Goal: Information Seeking & Learning: Learn about a topic

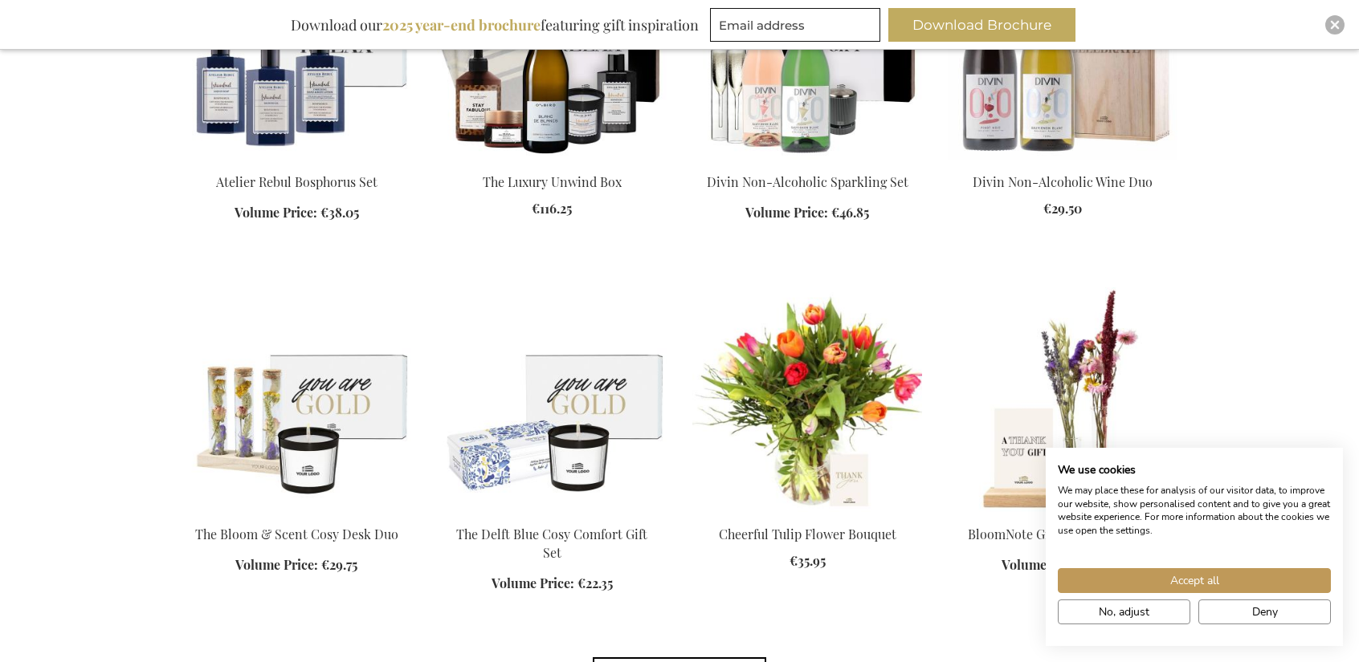
scroll to position [2370, 0]
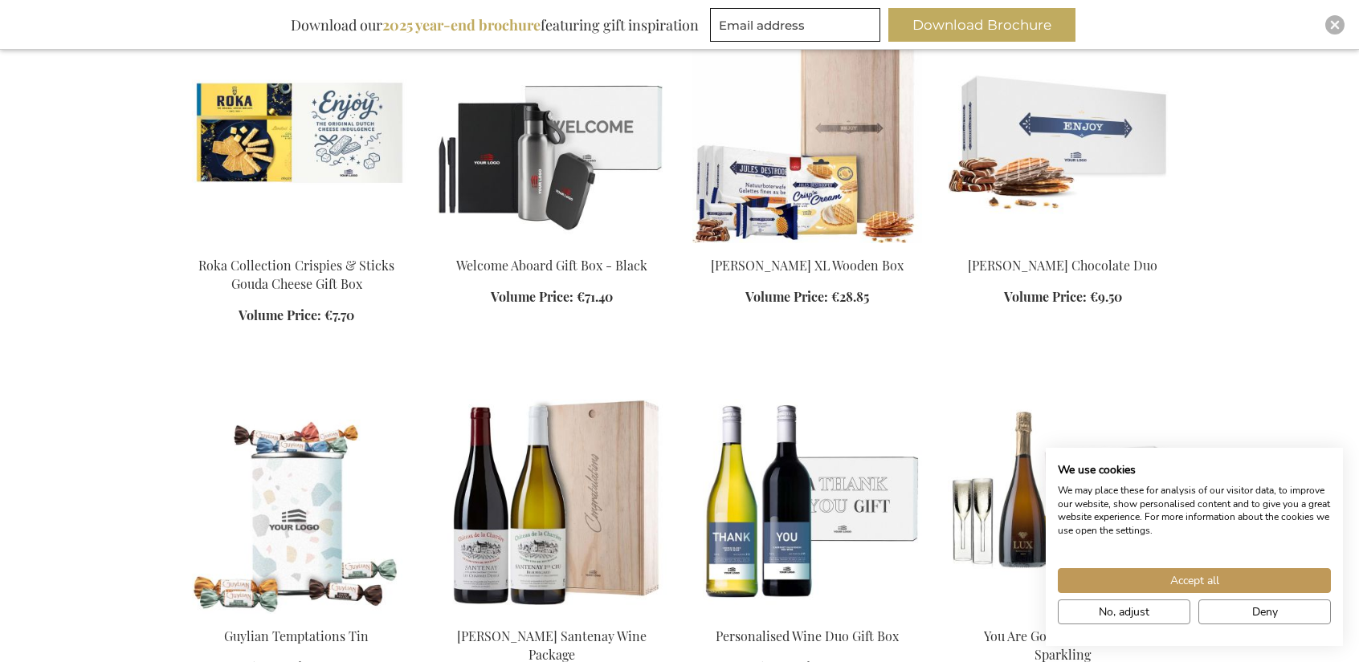
scroll to position [3236, 0]
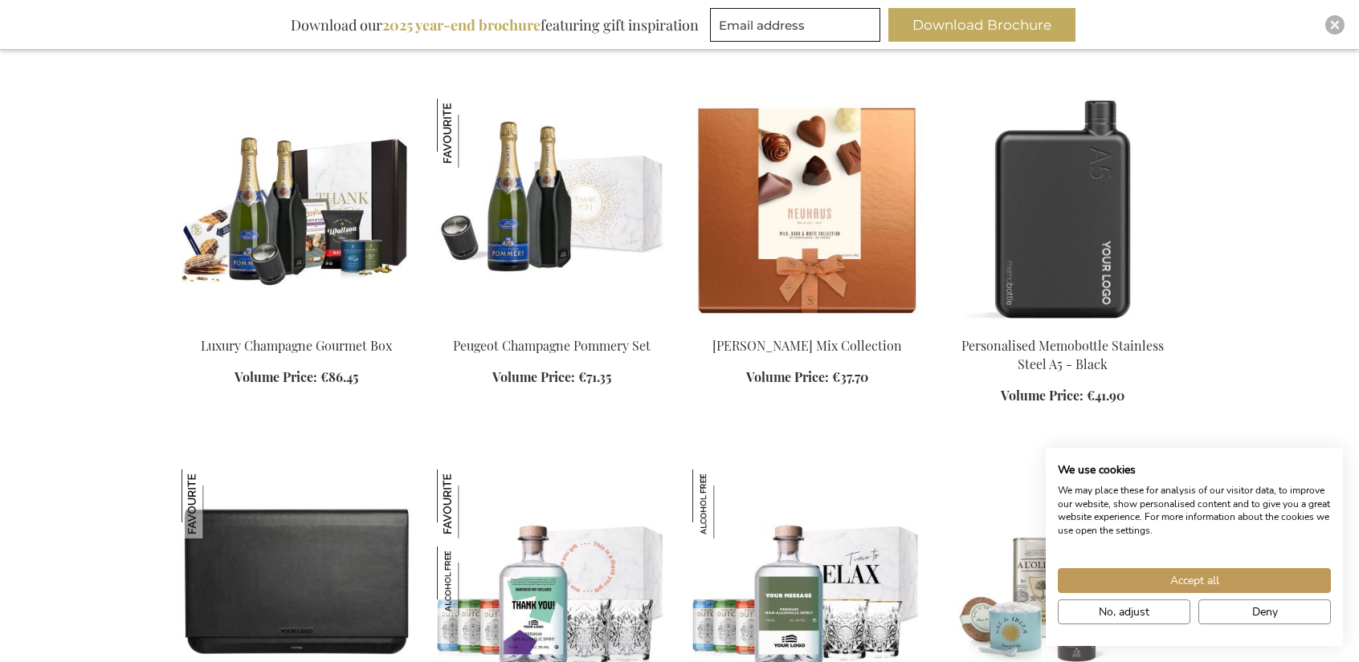
scroll to position [5798, 0]
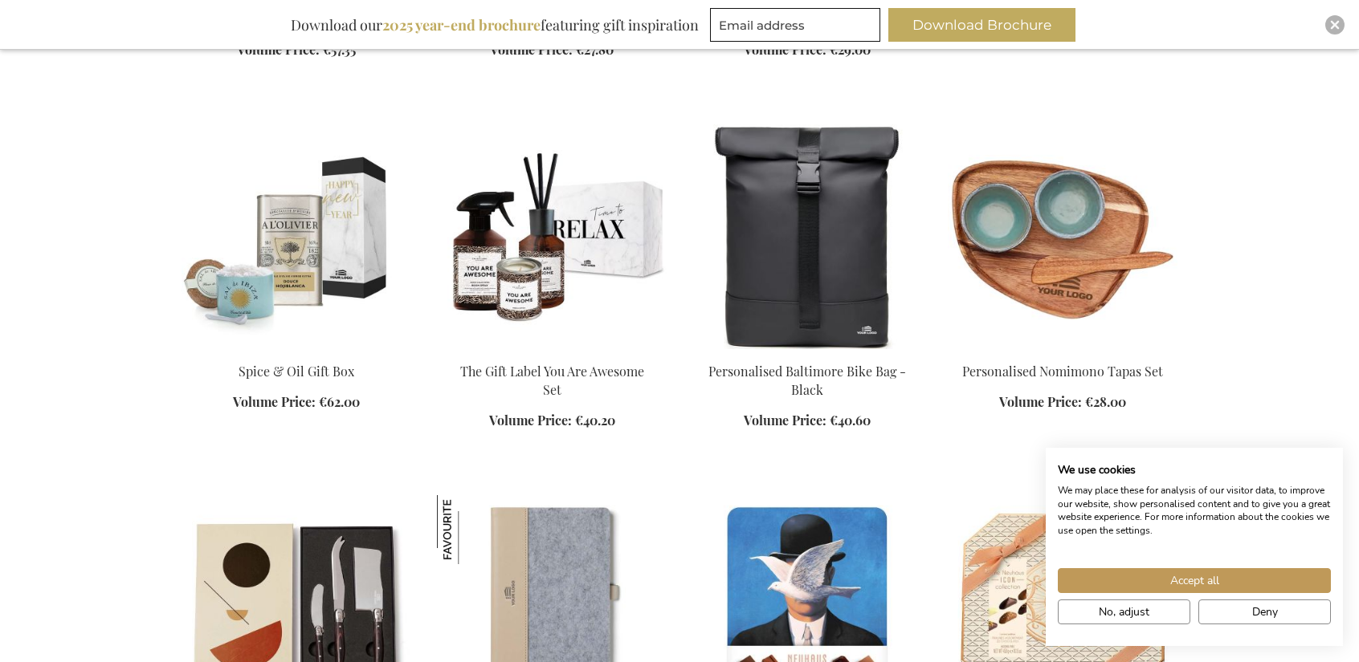
scroll to position [6418, 0]
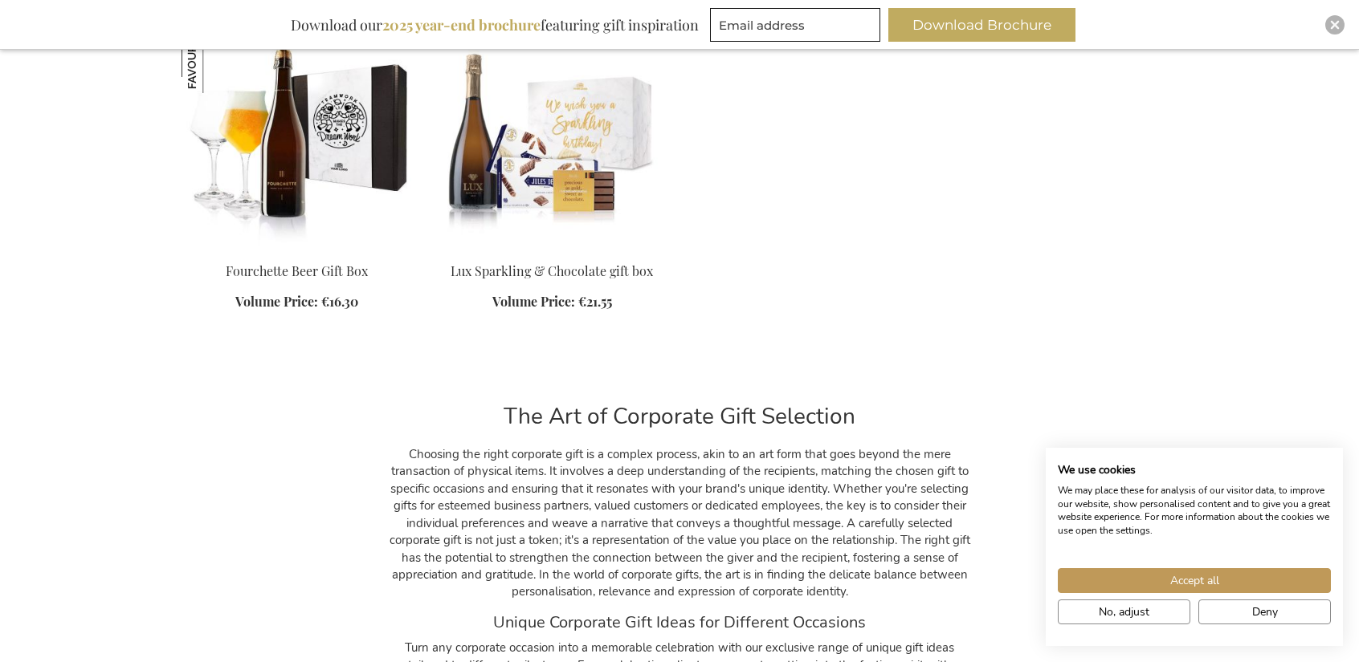
scroll to position [12816, 0]
